Goal: Navigation & Orientation: Find specific page/section

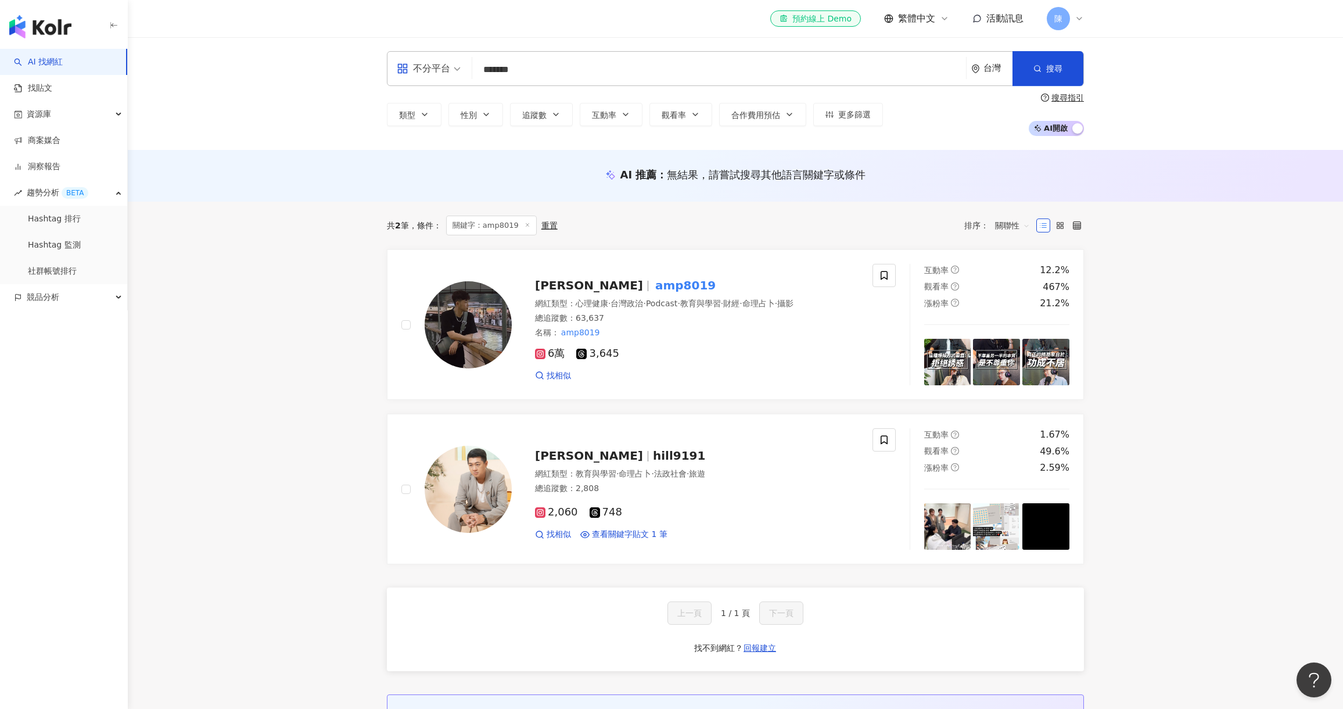
click at [1077, 17] on icon at bounding box center [1079, 18] width 9 height 9
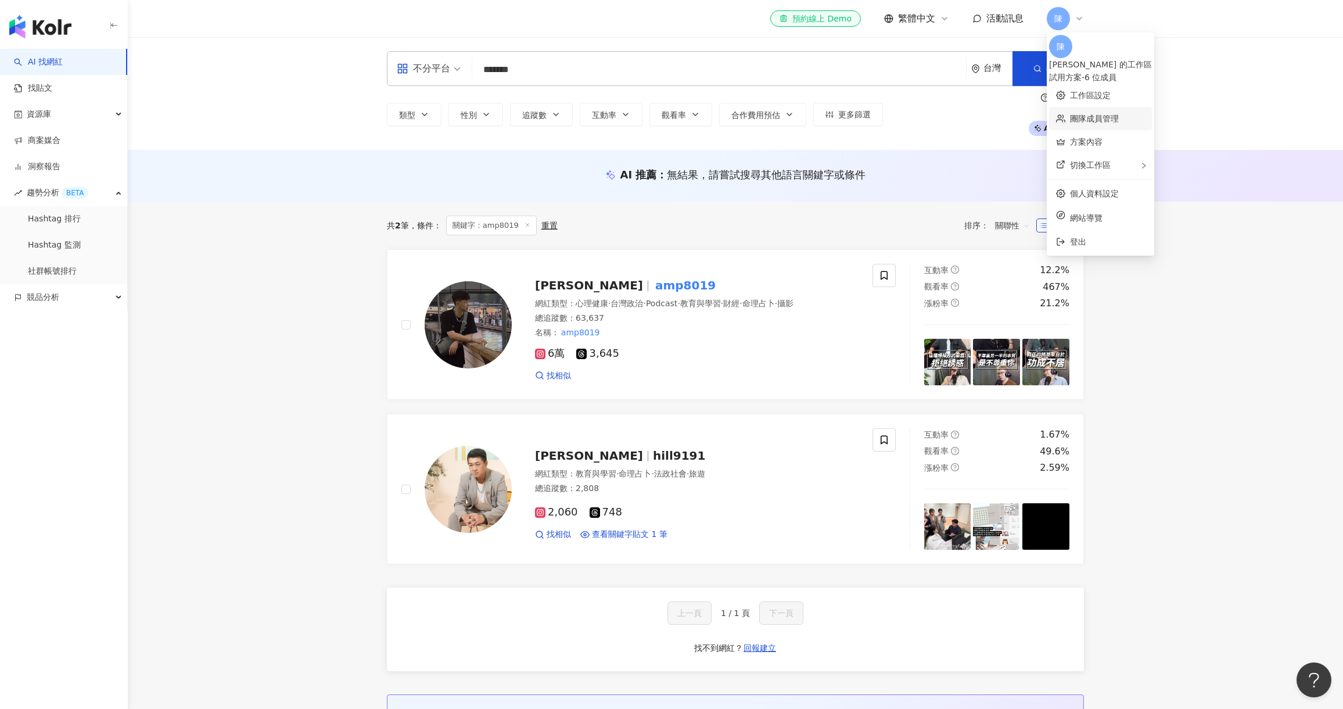
click at [1091, 114] on link "團隊成員管理" at bounding box center [1094, 118] width 49 height 9
